Goal: Information Seeking & Learning: Learn about a topic

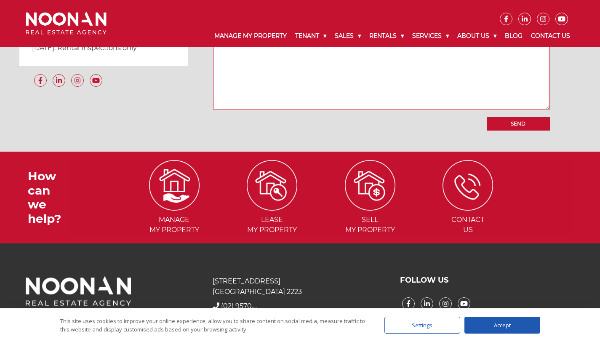
scroll to position [826, 0]
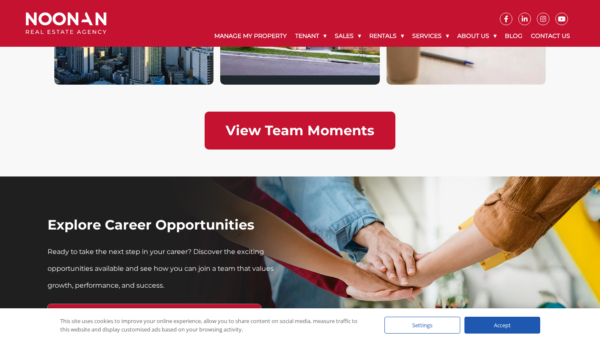
scroll to position [2363, 0]
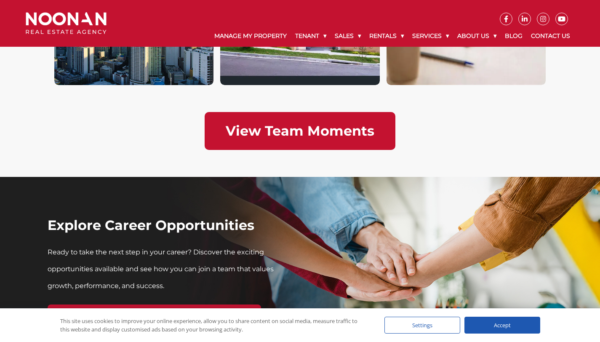
click at [294, 118] on link "View Team Moments" at bounding box center [300, 131] width 191 height 38
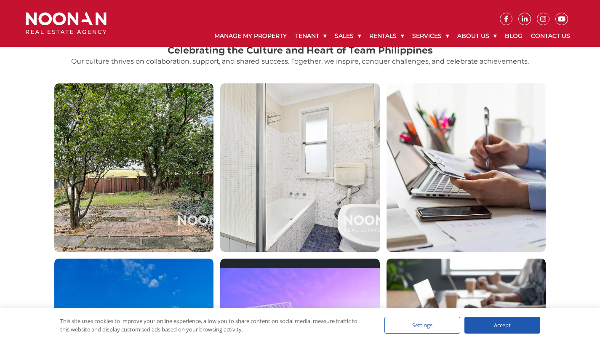
scroll to position [15, 0]
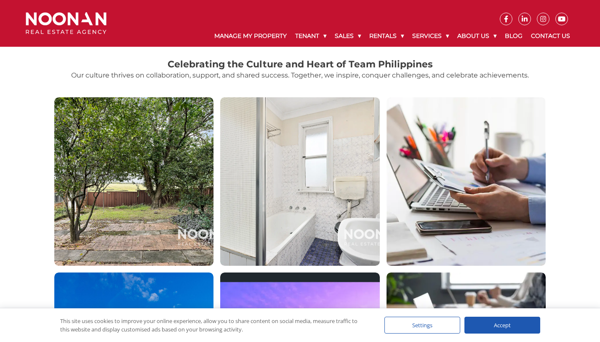
click at [413, 128] on img at bounding box center [467, 181] width 160 height 168
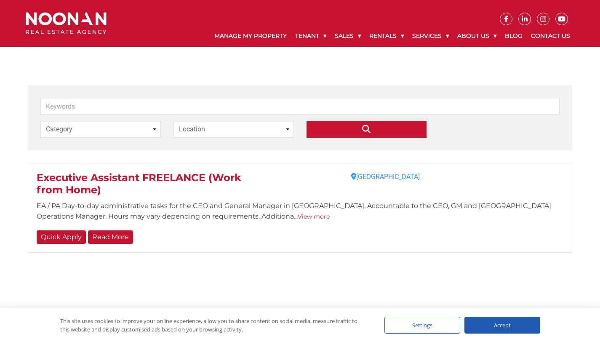
scroll to position [202, 0]
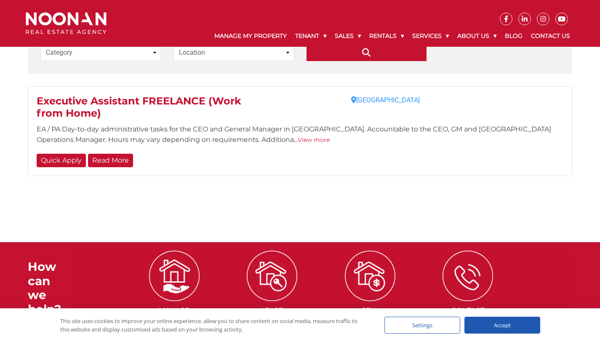
click at [298, 139] on link "View more" at bounding box center [314, 140] width 32 height 8
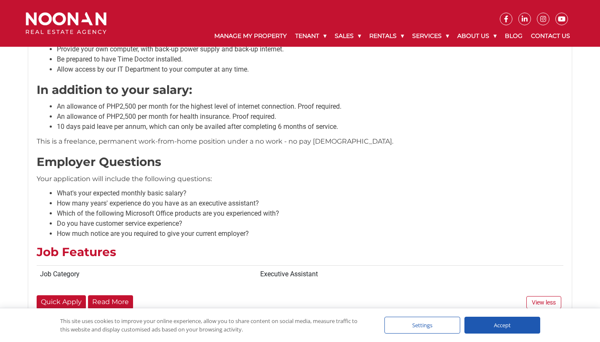
scroll to position [797, 0]
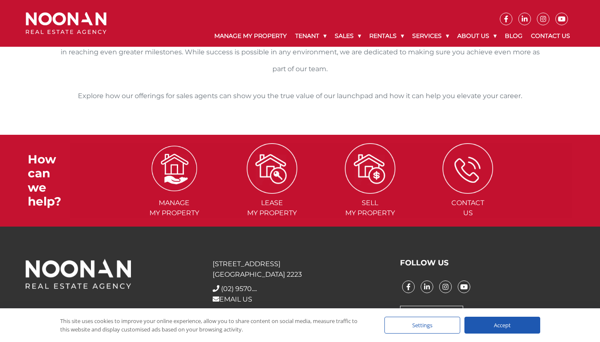
scroll to position [599, 0]
